Goal: Find specific page/section: Find specific page/section

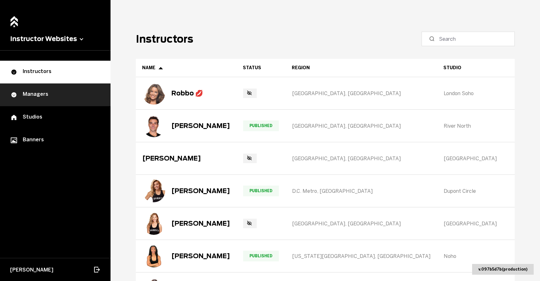
click at [58, 98] on link "Managers" at bounding box center [55, 94] width 111 height 23
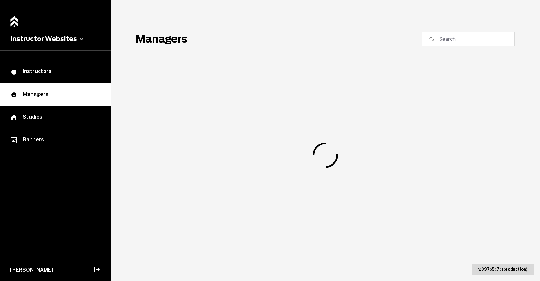
click at [478, 43] on label at bounding box center [468, 39] width 93 height 15
click at [478, 43] on input at bounding box center [470, 39] width 63 height 8
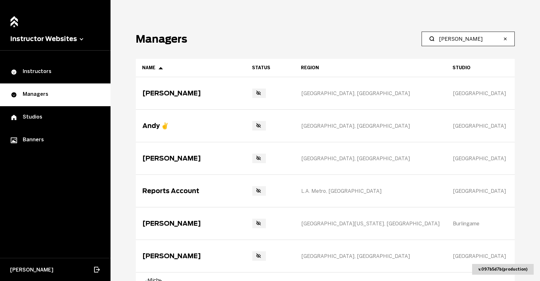
type input "Elena"
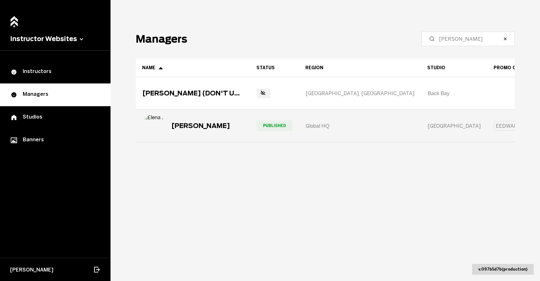
click at [227, 133] on div "[PERSON_NAME]" at bounding box center [193, 126] width 114 height 32
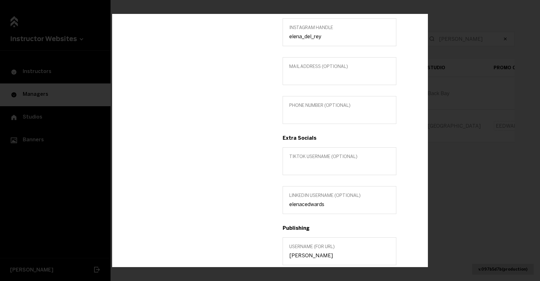
scroll to position [276, 0]
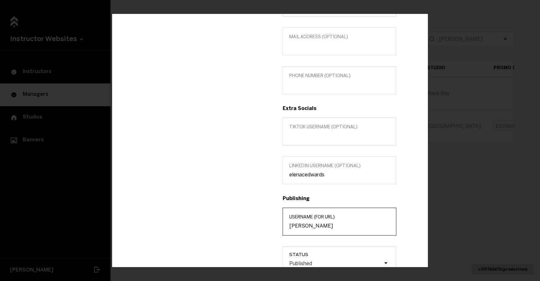
click at [306, 225] on input "elena-edwards" at bounding box center [339, 225] width 100 height 6
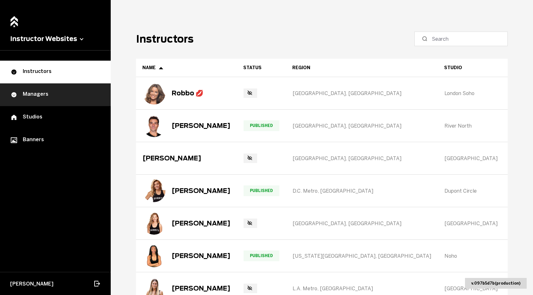
click at [41, 89] on link "Managers" at bounding box center [55, 94] width 111 height 23
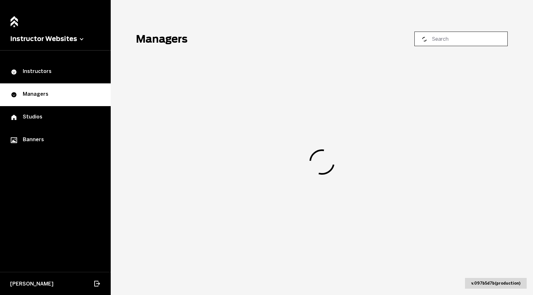
click at [453, 40] on input at bounding box center [462, 39] width 63 height 8
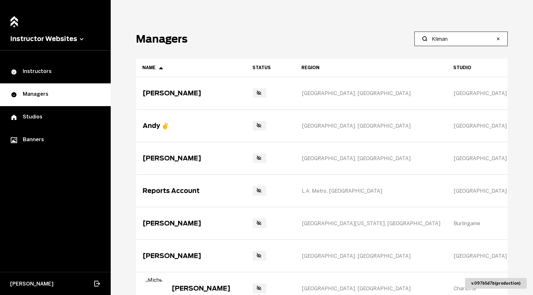
type input "Kliman"
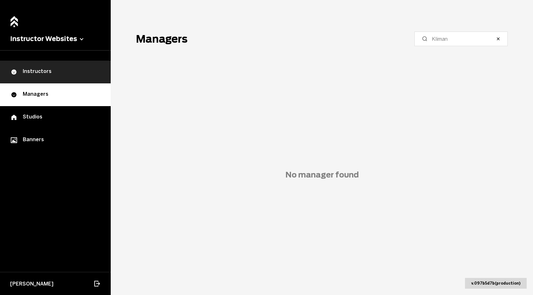
click at [80, 70] on div "Instructors" at bounding box center [55, 72] width 90 height 8
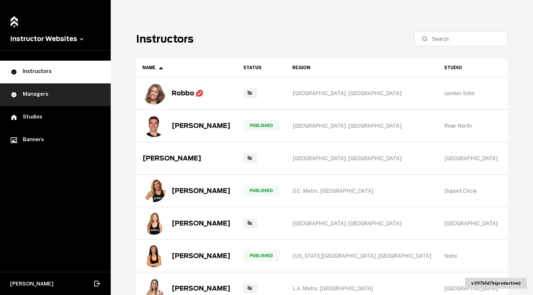
click at [72, 88] on link "Managers" at bounding box center [55, 94] width 111 height 23
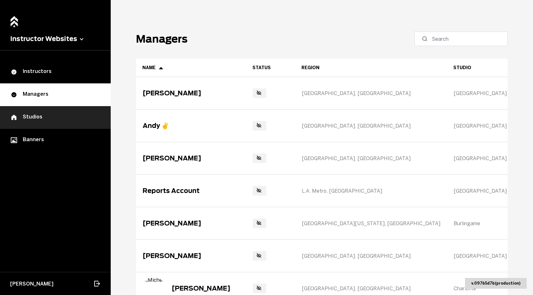
click at [58, 119] on div "Studios" at bounding box center [55, 118] width 90 height 8
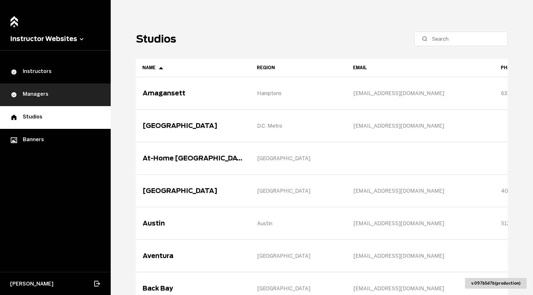
click at [66, 91] on div "Managers" at bounding box center [55, 95] width 90 height 8
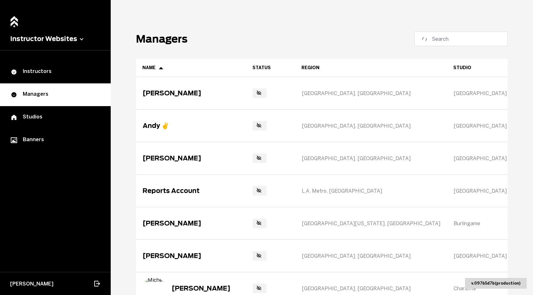
click at [222, 31] on main "Managers Name Status Region Studio Promo Code Mail Extra Socials Christopher 🥵 …" at bounding box center [322, 147] width 422 height 295
click at [456, 37] on input at bounding box center [462, 39] width 63 height 8
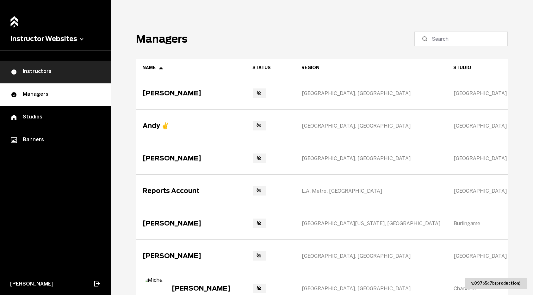
click at [68, 63] on link "Instructors" at bounding box center [55, 72] width 111 height 23
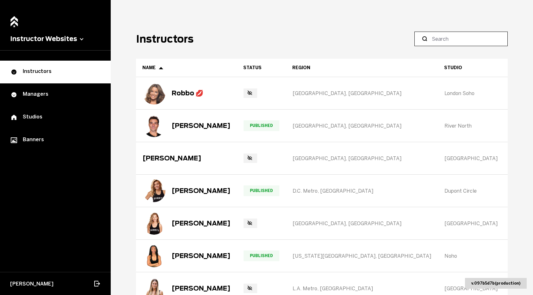
click at [467, 42] on input at bounding box center [462, 39] width 63 height 8
click at [443, 37] on input at bounding box center [462, 39] width 63 height 8
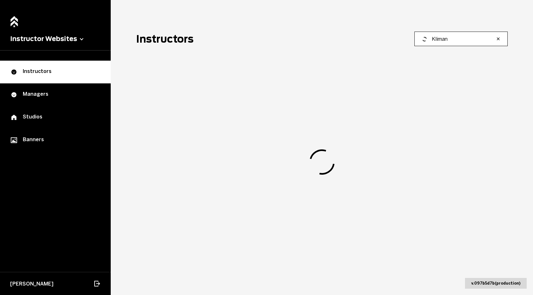
type input "Kliman"
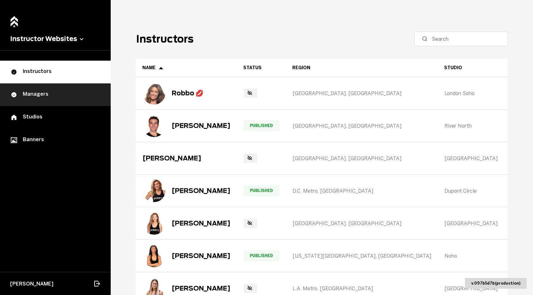
click at [82, 95] on div "Managers" at bounding box center [55, 95] width 90 height 8
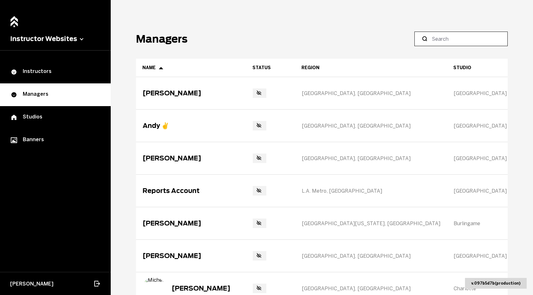
click at [471, 38] on input at bounding box center [462, 39] width 63 height 8
type input "Kliman"
click at [471, 46] on label at bounding box center [460, 39] width 93 height 15
click at [471, 43] on input at bounding box center [462, 39] width 63 height 8
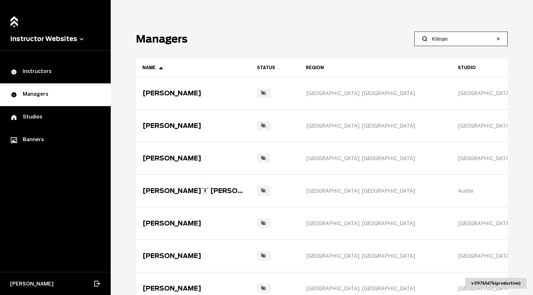
type input "Kliman"
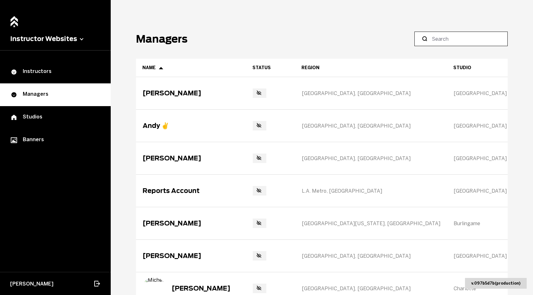
click at [480, 38] on input at bounding box center [462, 39] width 63 height 8
type input "L"
type input "Kliman"
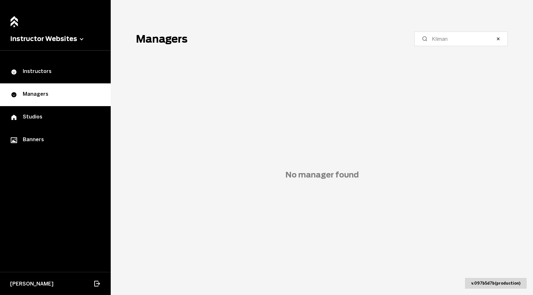
click at [268, 199] on span "No manager found" at bounding box center [321, 175] width 371 height 232
click at [430, 250] on span "No manager found" at bounding box center [321, 175] width 371 height 232
